Goal: Navigation & Orientation: Find specific page/section

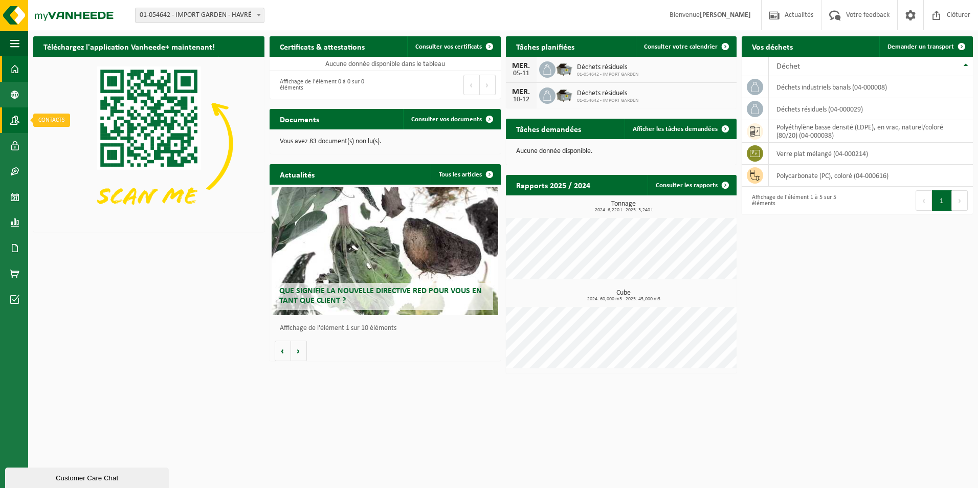
click at [15, 115] on span at bounding box center [14, 120] width 9 height 26
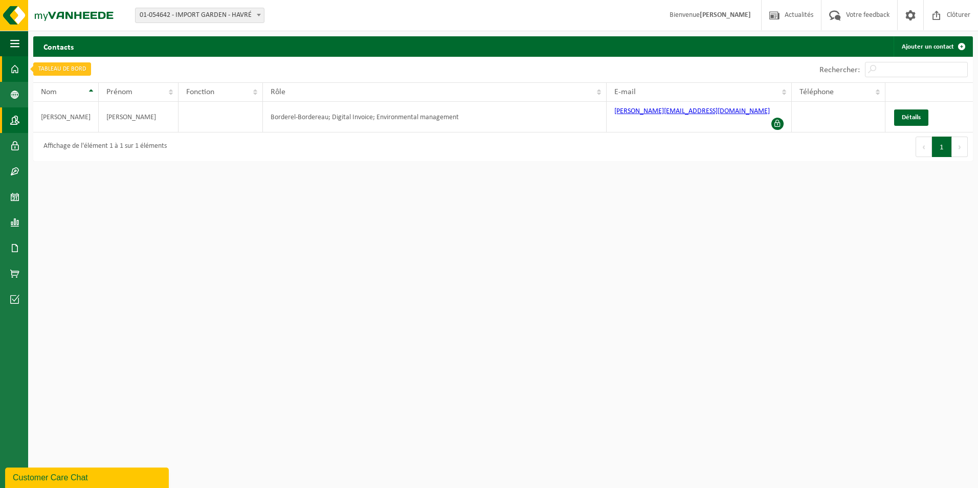
click at [18, 68] on span at bounding box center [14, 69] width 9 height 26
